Goal: Navigation & Orientation: Go to known website

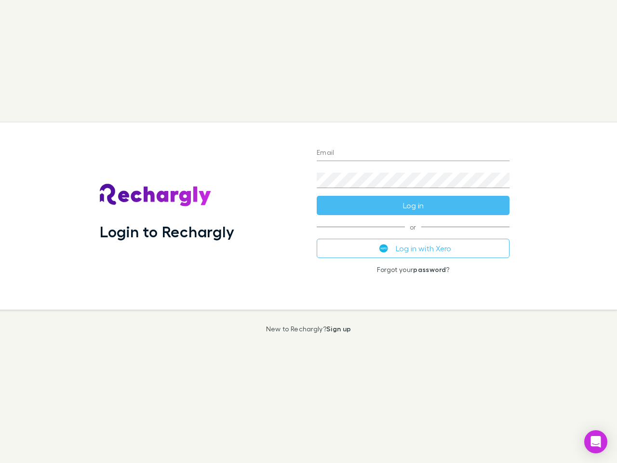
click at [308, 231] on div "Login to Rechargly" at bounding box center [200, 215] width 217 height 187
click at [413, 153] on input "Email" at bounding box center [413, 153] width 193 height 15
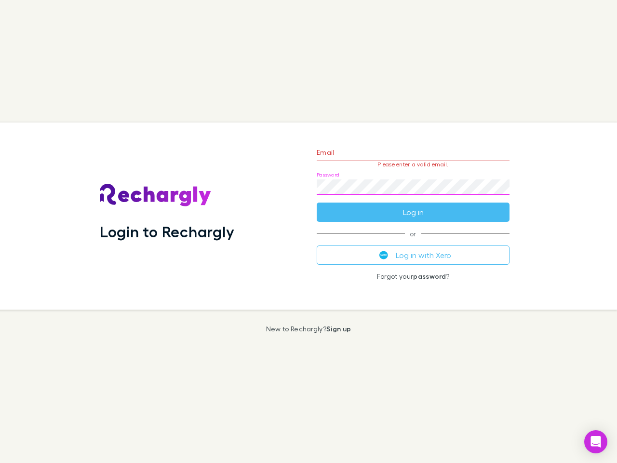
click at [413, 205] on form "Email Please enter a valid email. Password Log in" at bounding box center [413, 180] width 193 height 84
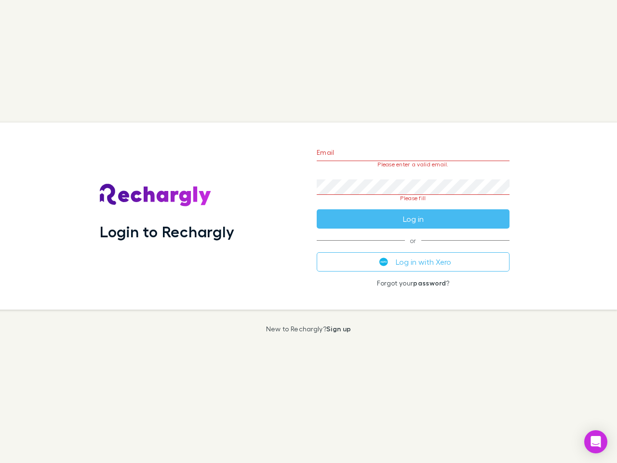
click at [413, 248] on div "Email Please enter a valid email. Password Please fill Log in or Log in with Xe…" at bounding box center [413, 215] width 208 height 187
click at [596, 441] on icon "Open Intercom Messenger" at bounding box center [596, 442] width 10 height 12
